Goal: Book appointment/travel/reservation

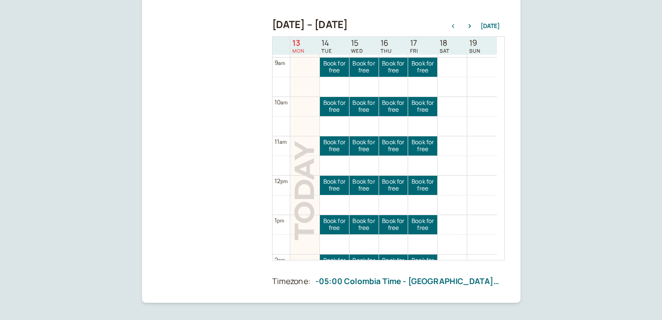
scroll to position [246, 0]
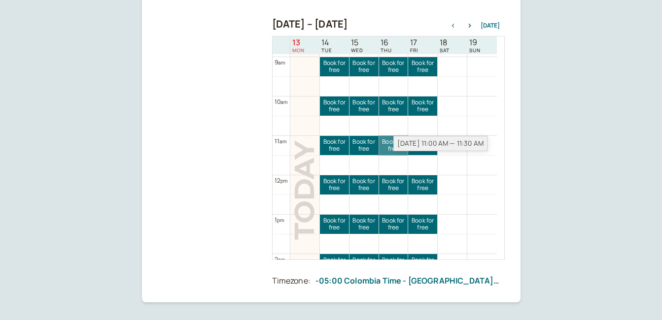
click at [386, 150] on link "Book for free free" at bounding box center [393, 145] width 29 height 19
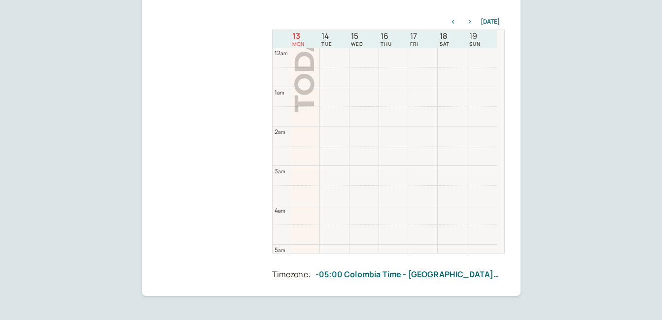
scroll to position [316, 0]
